Goal: Use online tool/utility

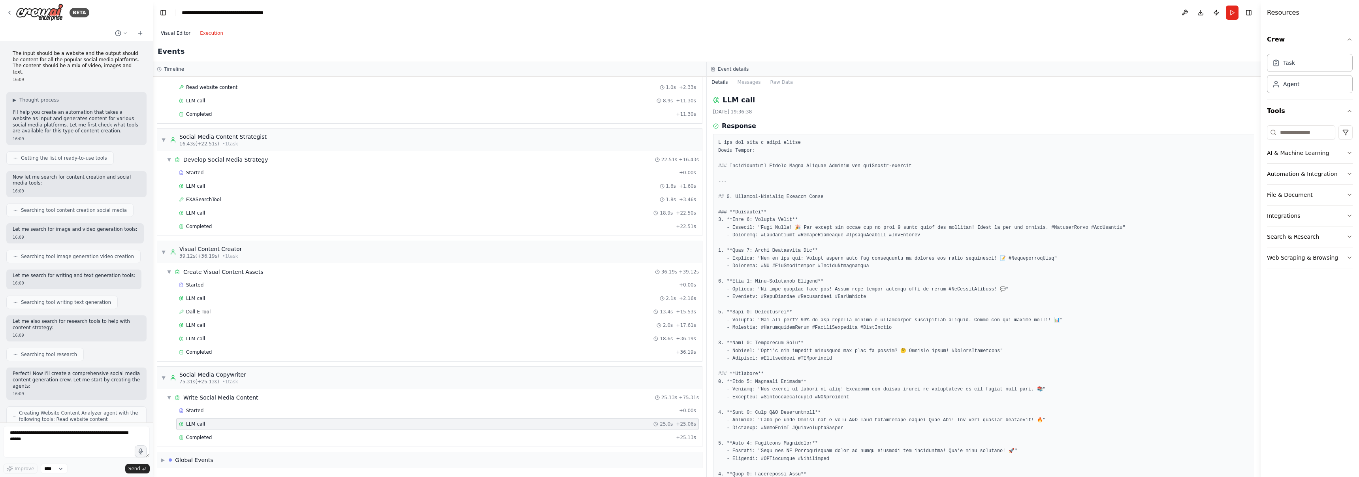
click at [173, 33] on button "Visual Editor" at bounding box center [175, 32] width 39 height 9
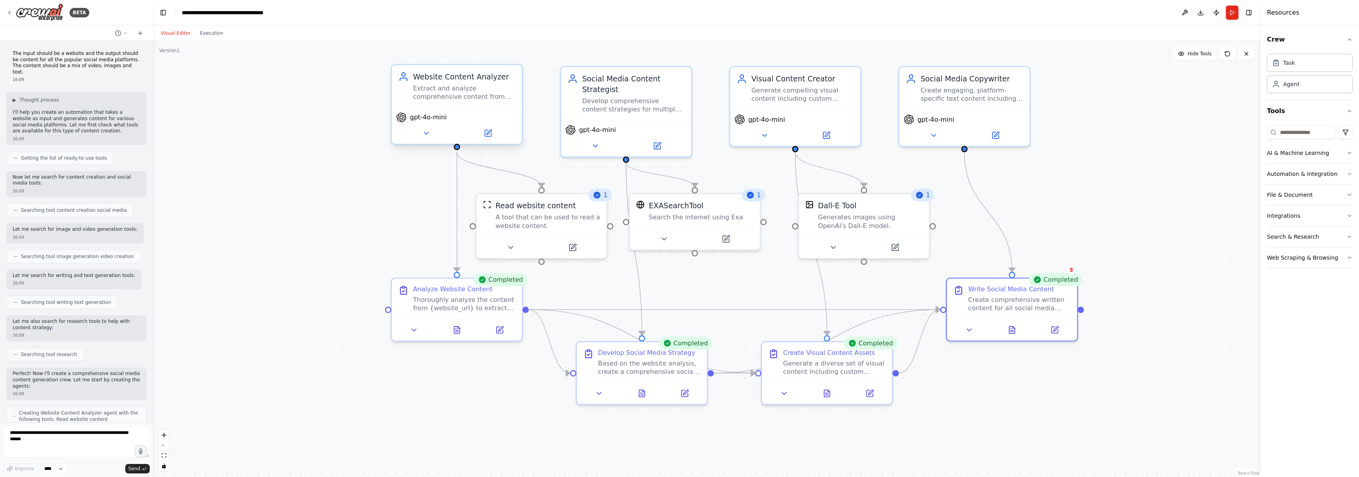
click at [480, 91] on div "Extract and analyze comprehensive content from {website_url}, including key top…" at bounding box center [464, 92] width 103 height 17
click at [488, 135] on icon at bounding box center [488, 133] width 6 height 6
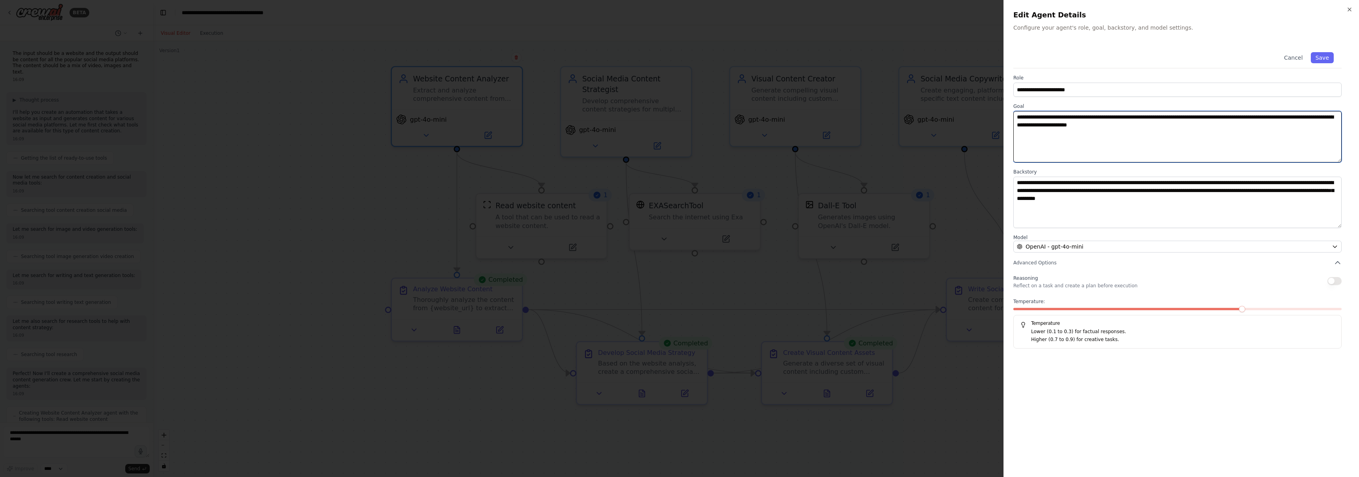
click at [1070, 136] on textarea "**********" at bounding box center [1177, 136] width 328 height 51
click at [1353, 11] on div "**********" at bounding box center [1180, 238] width 355 height 477
click at [1350, 9] on icon "button" at bounding box center [1349, 9] width 6 height 6
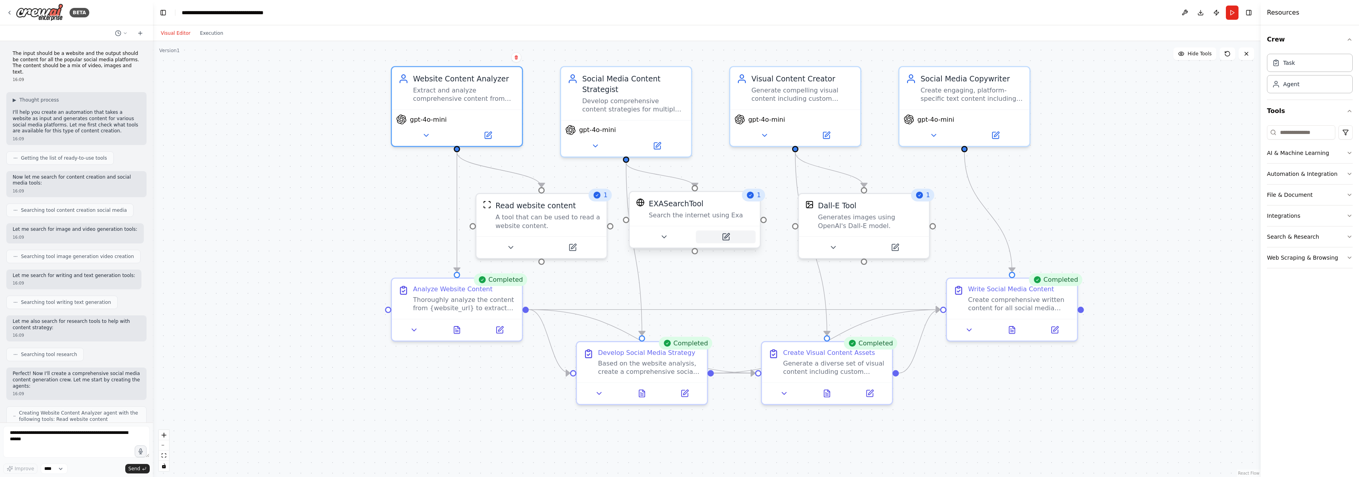
click at [727, 236] on icon at bounding box center [725, 236] width 6 height 6
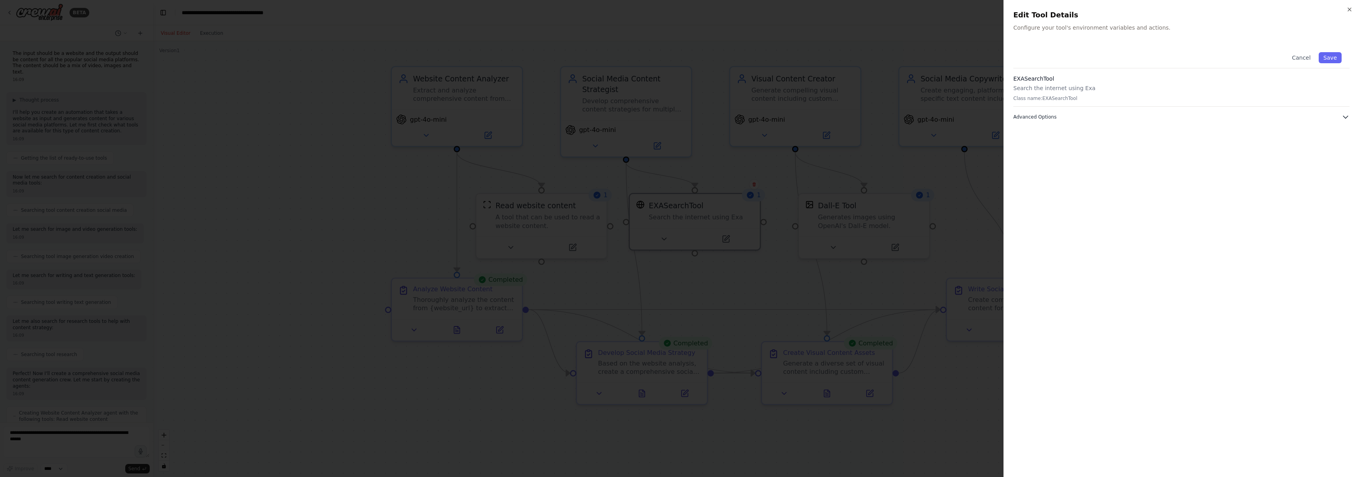
click at [1038, 118] on span "Advanced Options" at bounding box center [1034, 117] width 43 height 6
click at [1349, 10] on icon "button" at bounding box center [1349, 9] width 6 height 6
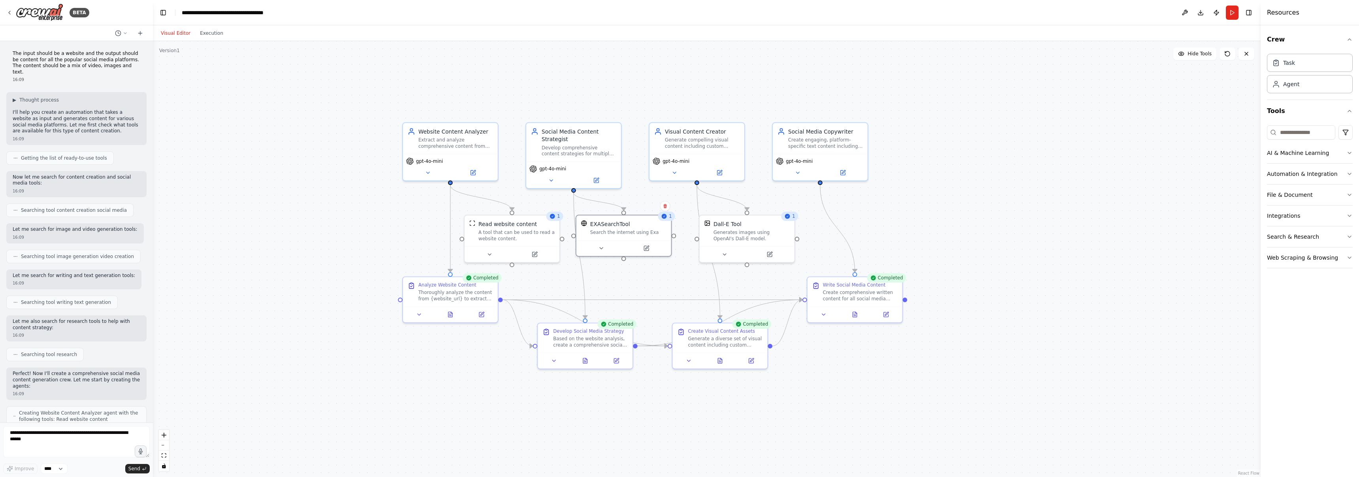
drag, startPoint x: 353, startPoint y: 108, endPoint x: 381, endPoint y: 158, distance: 57.7
click at [381, 158] on div ".deletable-edge-delete-btn { width: 20px; height: 20px; border: 0px solid #ffff…" at bounding box center [706, 259] width 1107 height 436
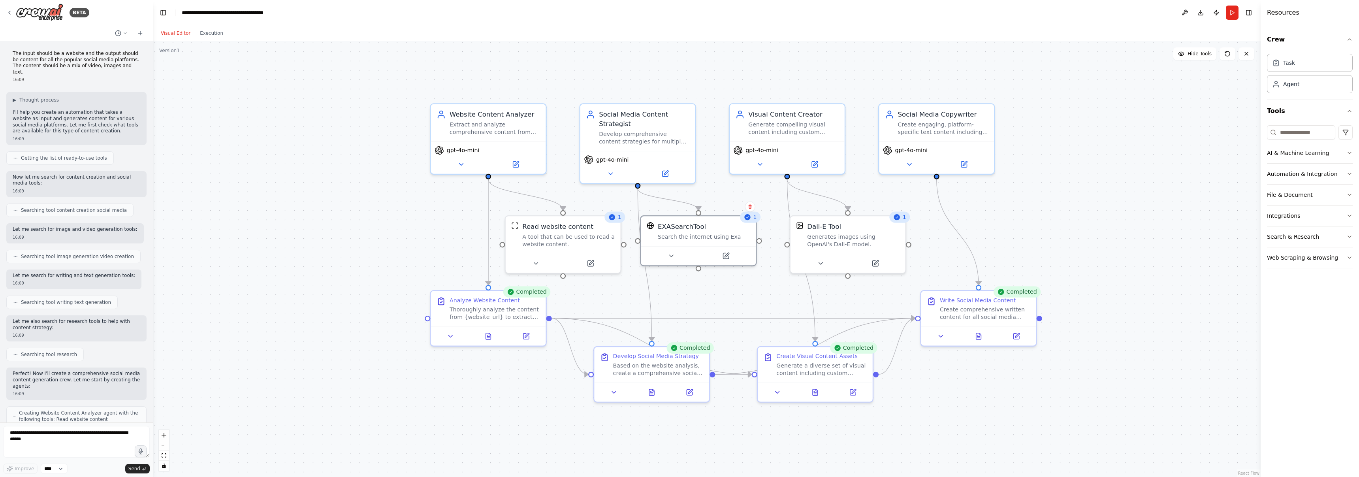
drag, startPoint x: 346, startPoint y: 176, endPoint x: 355, endPoint y: 159, distance: 19.1
click at [355, 159] on div ".deletable-edge-delete-btn { width: 20px; height: 20px; border: 0px solid #ffff…" at bounding box center [706, 259] width 1107 height 436
click at [345, 132] on div ".deletable-edge-delete-btn { width: 20px; height: 20px; border: 0px solid #ffff…" at bounding box center [706, 259] width 1107 height 436
